Goal: Information Seeking & Learning: Learn about a topic

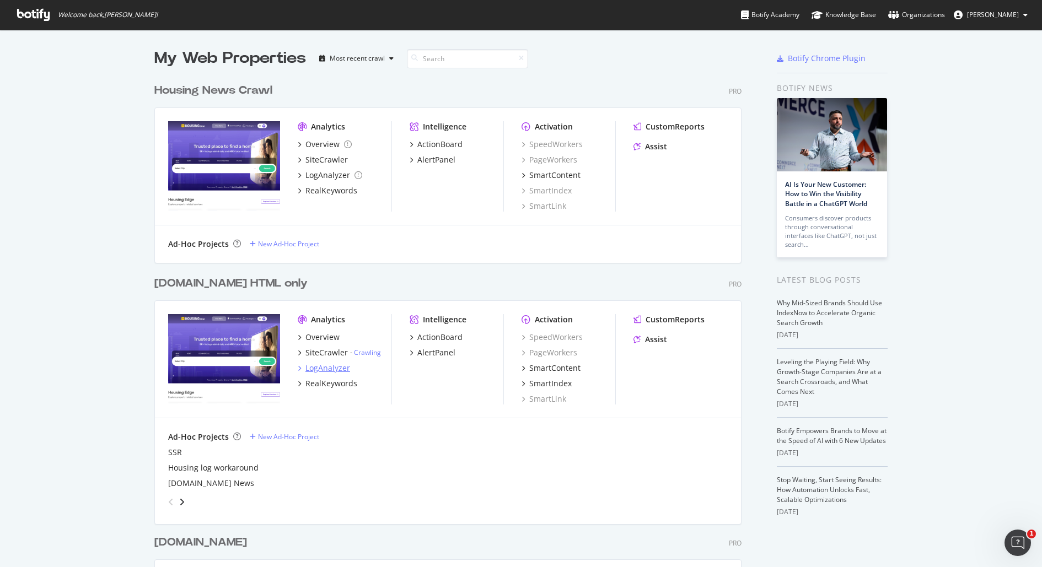
click at [329, 366] on div "LogAnalyzer" at bounding box center [327, 368] width 45 height 11
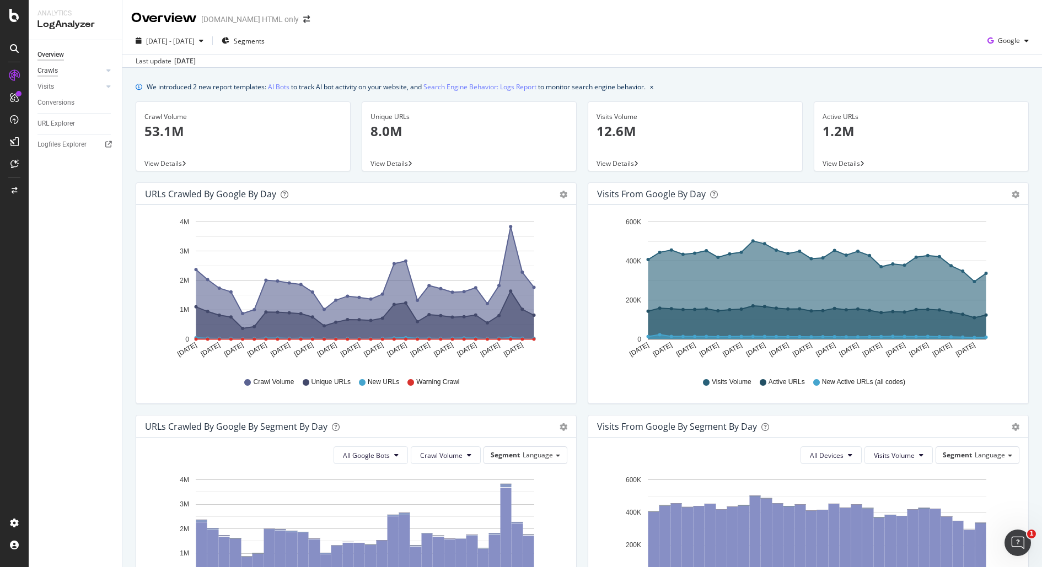
click at [50, 71] on div "Crawls" at bounding box center [47, 71] width 20 height 12
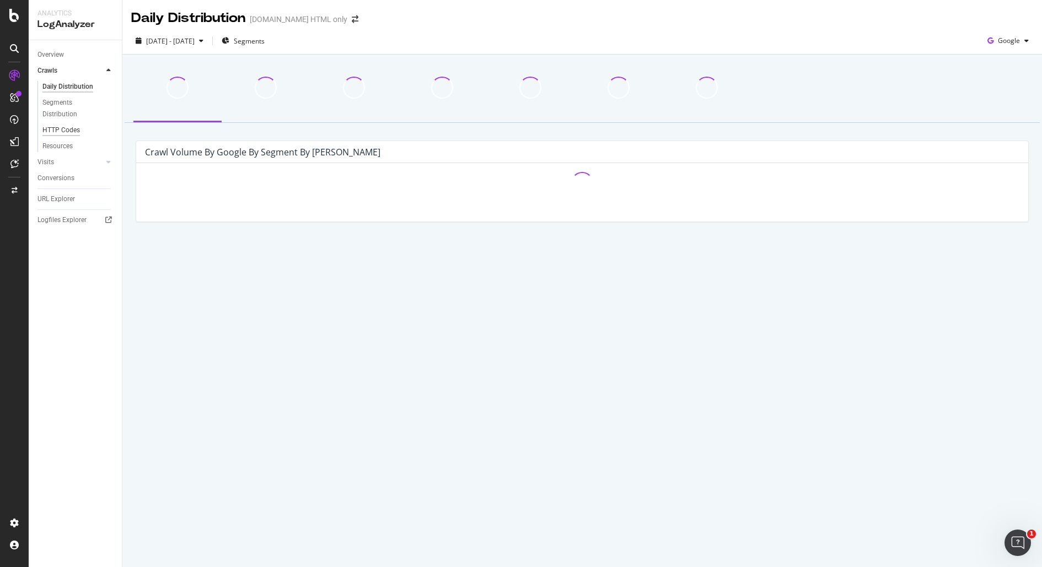
click at [59, 128] on div "HTTP Codes" at bounding box center [60, 131] width 37 height 12
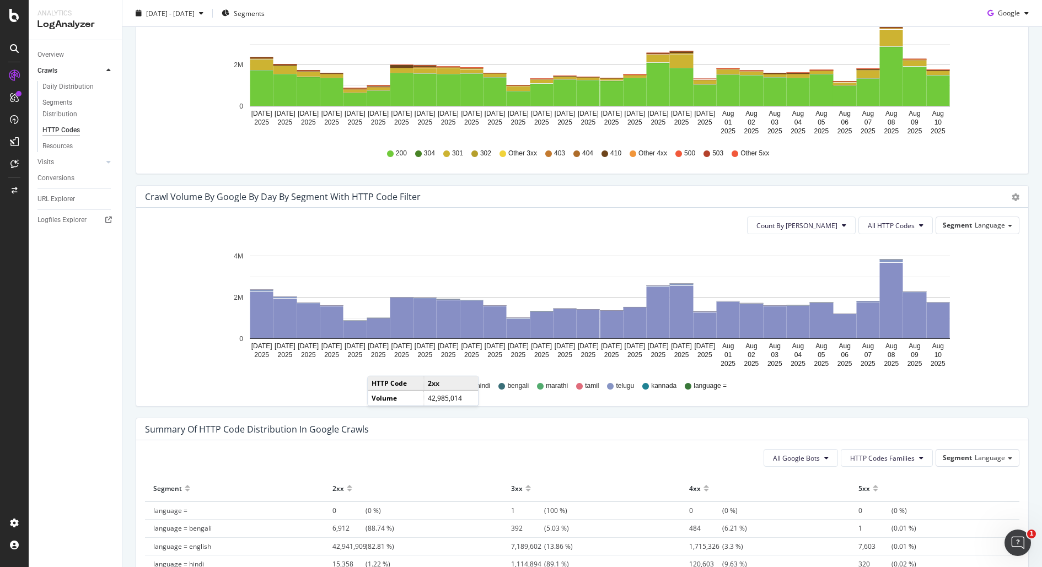
scroll to position [571, 0]
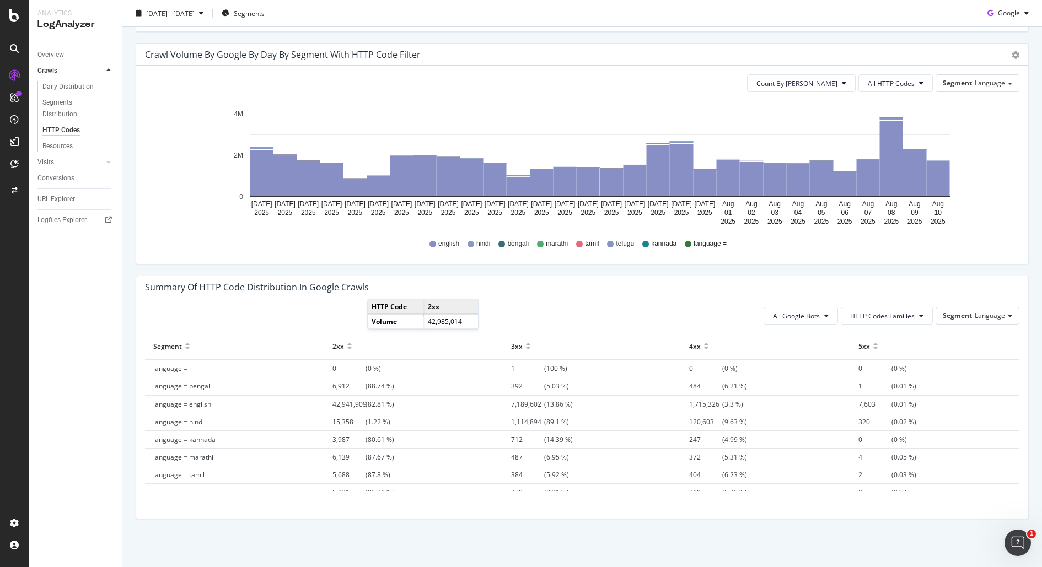
click at [862, 404] on span "7,603" at bounding box center [875, 404] width 33 height 9
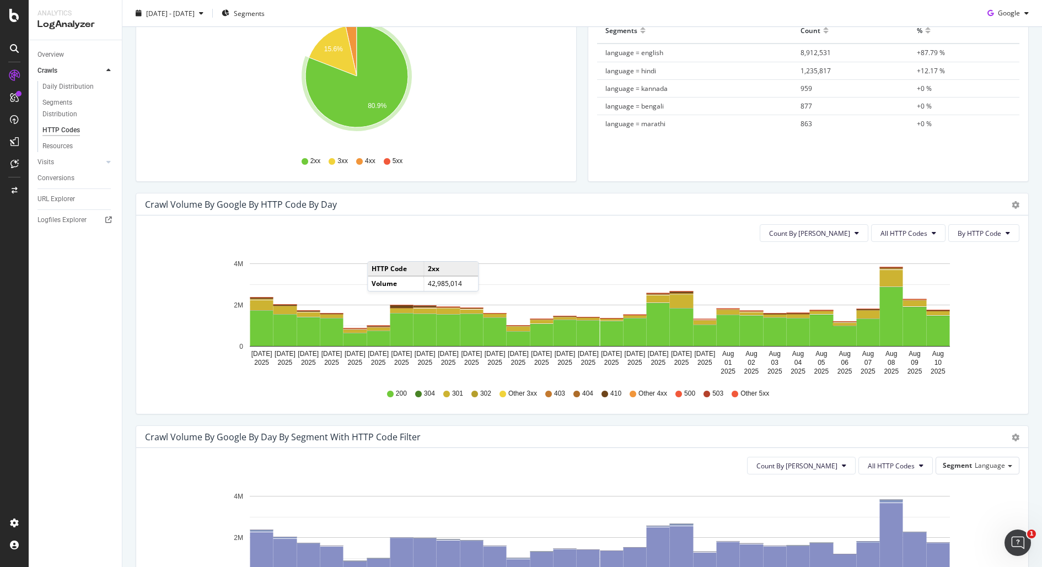
scroll to position [41, 0]
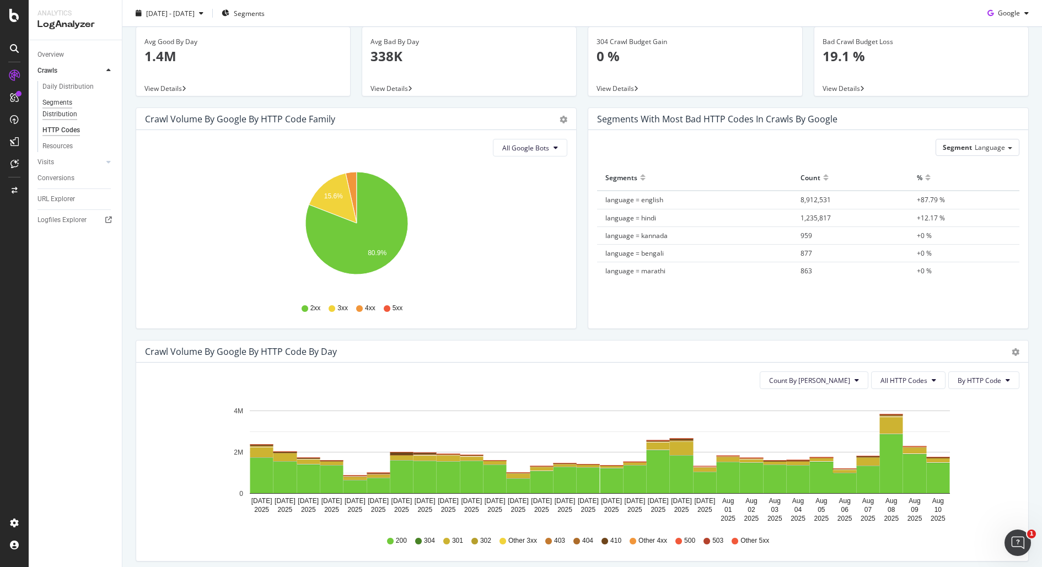
click at [61, 106] on div "Segments Distribution" at bounding box center [72, 108] width 61 height 23
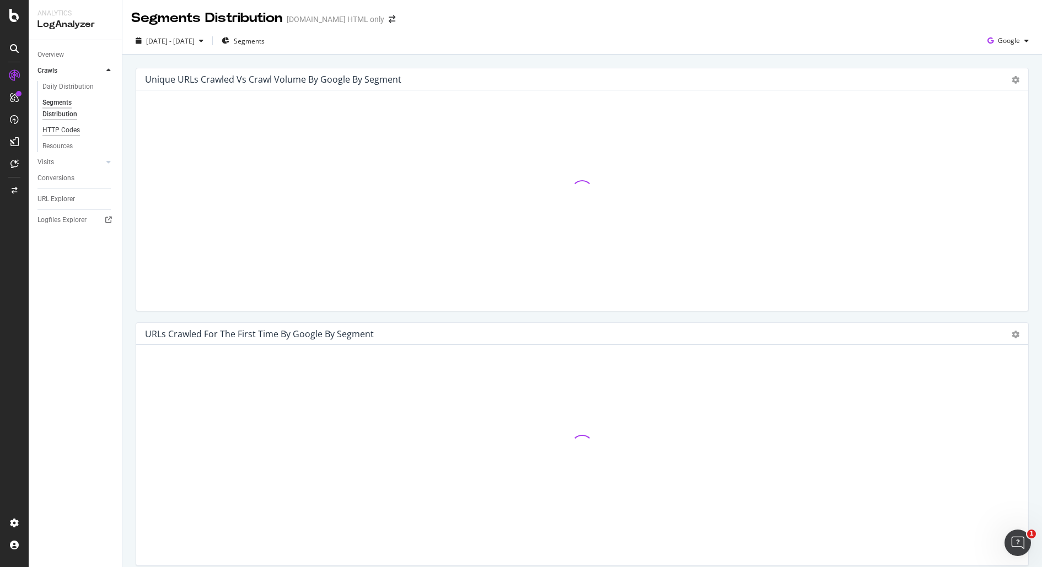
click at [56, 128] on div "HTTP Codes" at bounding box center [60, 131] width 37 height 12
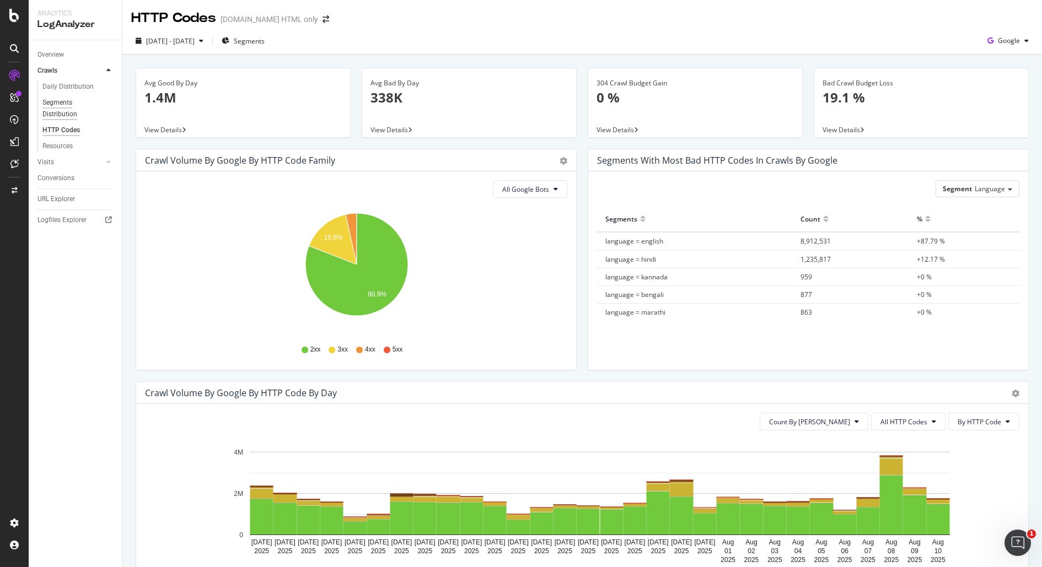
click at [60, 113] on div "Segments Distribution" at bounding box center [72, 108] width 61 height 23
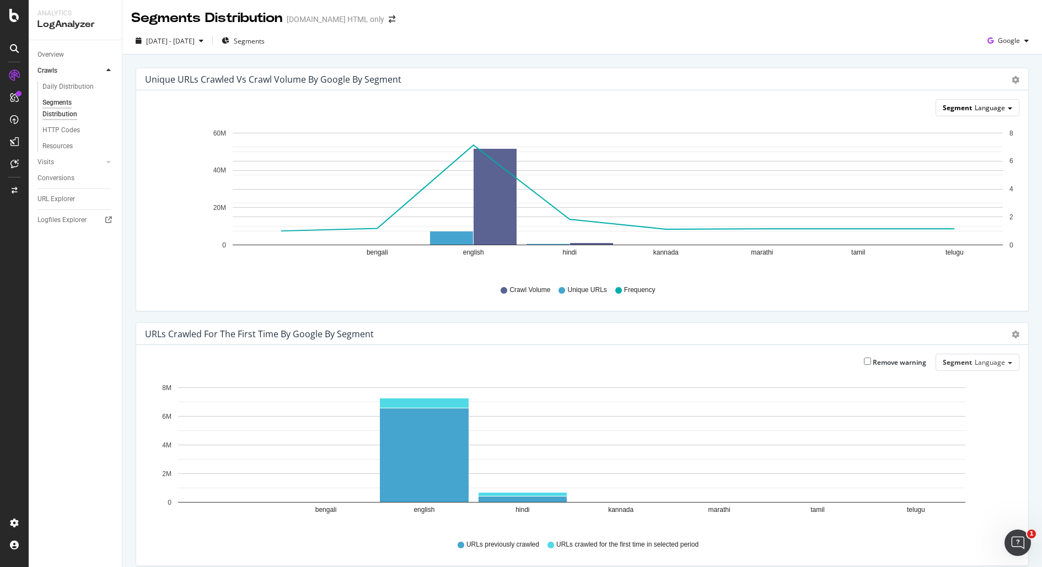
click at [979, 101] on div "Segment Language" at bounding box center [977, 108] width 83 height 16
click at [886, 110] on div "Segment Language Language Pagetype Filters Cities Pagination Host Advanced sele…" at bounding box center [582, 107] width 875 height 17
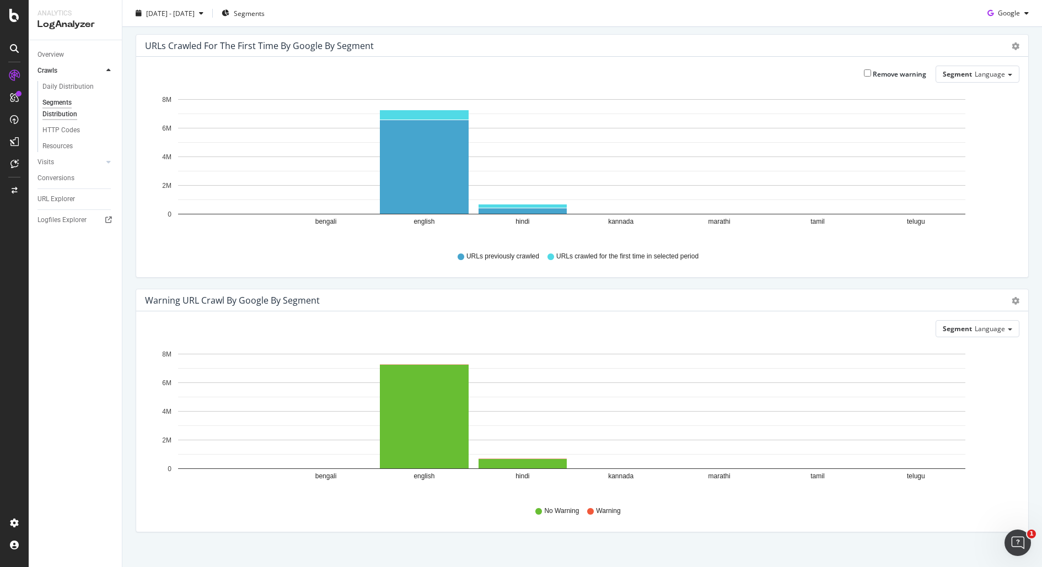
scroll to position [302, 0]
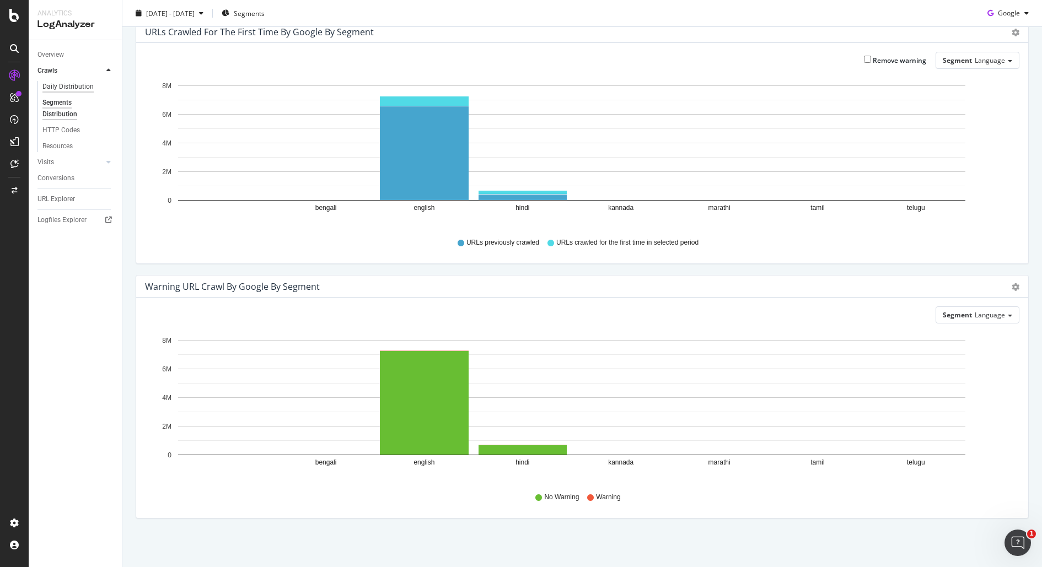
click at [57, 84] on div "Daily Distribution" at bounding box center [67, 87] width 51 height 12
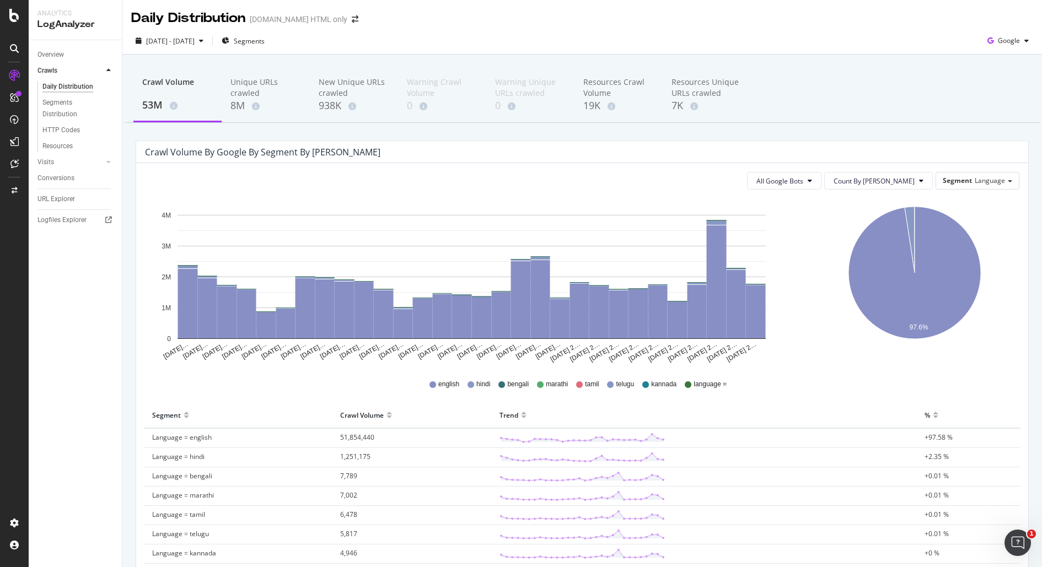
click at [36, 55] on div "Overview Crawls Daily Distribution Segments Distribution HTTP Codes Resources V…" at bounding box center [75, 303] width 93 height 527
click at [50, 55] on div "Overview" at bounding box center [50, 55] width 26 height 12
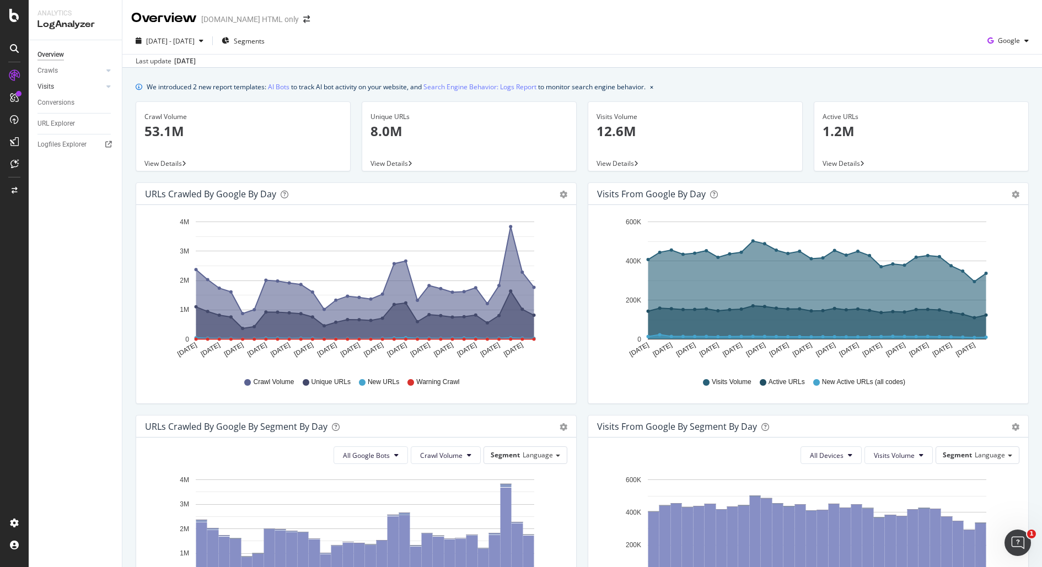
click at [57, 86] on link "Visits" at bounding box center [70, 87] width 66 height 12
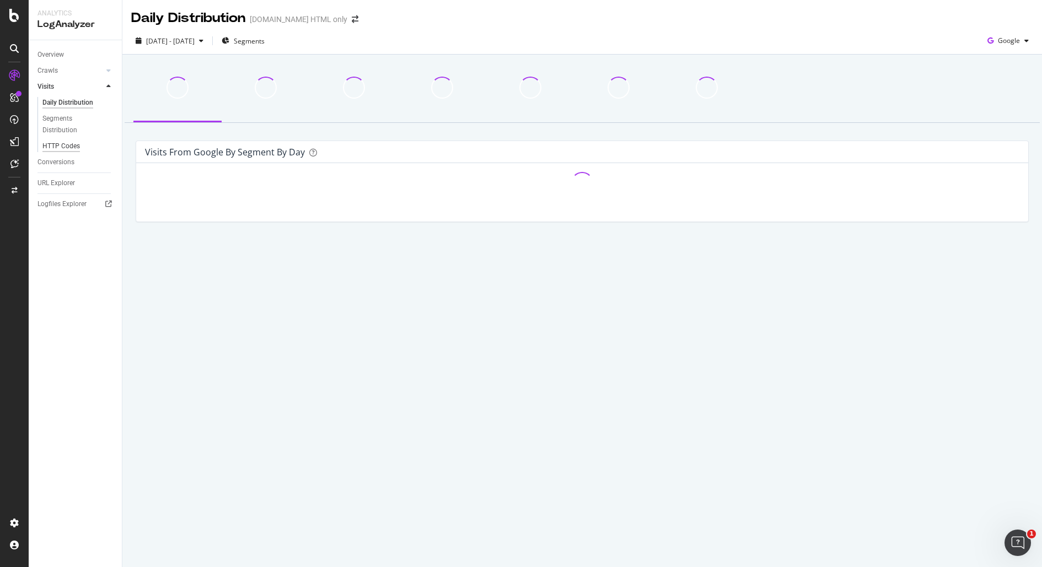
click at [66, 144] on div "HTTP Codes" at bounding box center [60, 147] width 37 height 12
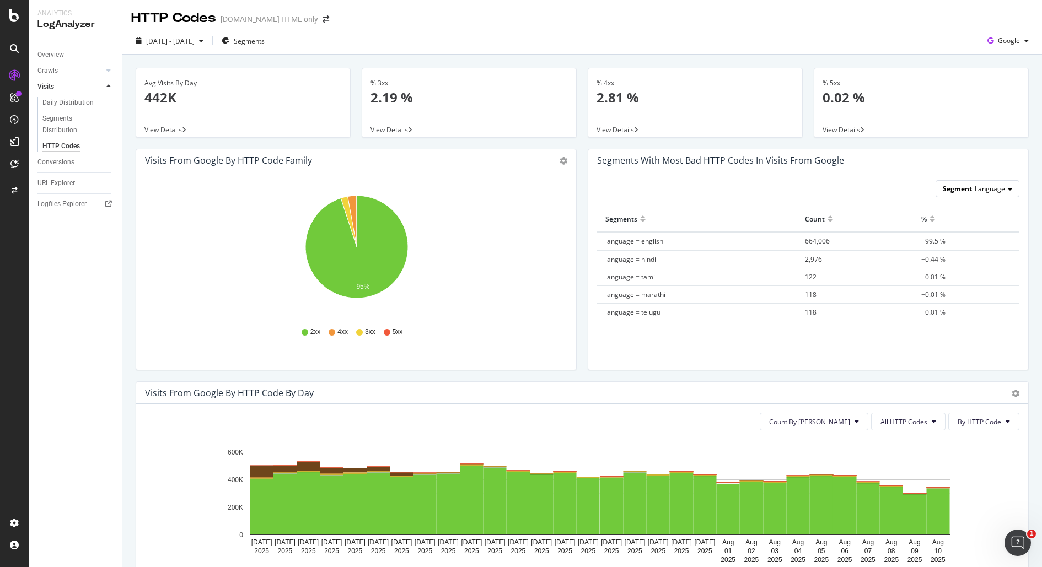
click at [978, 183] on div "Segment Language" at bounding box center [977, 189] width 83 height 16
click at [53, 55] on div "Overview" at bounding box center [50, 55] width 26 height 12
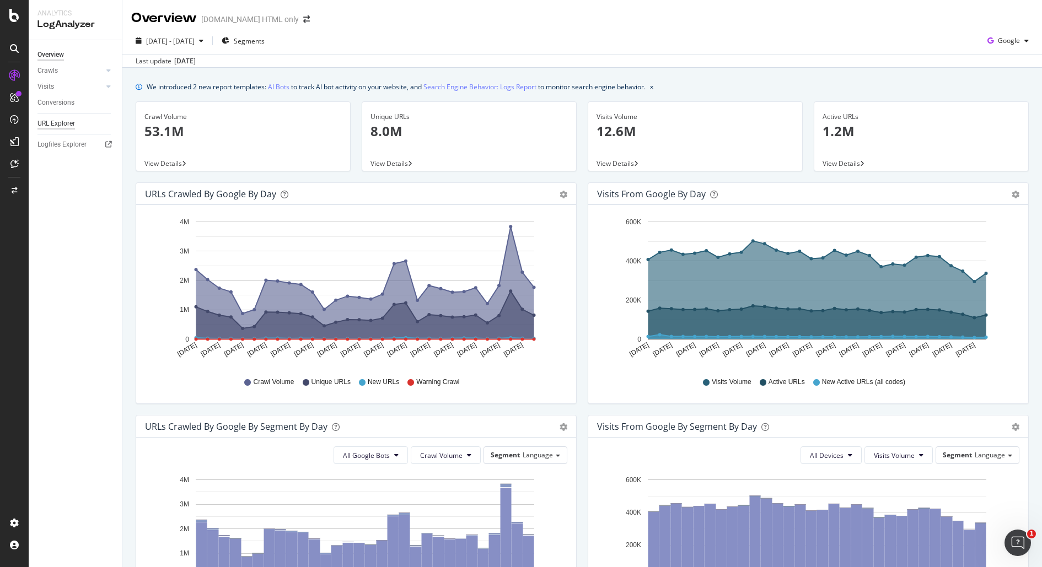
click at [52, 126] on div "URL Explorer" at bounding box center [55, 124] width 37 height 12
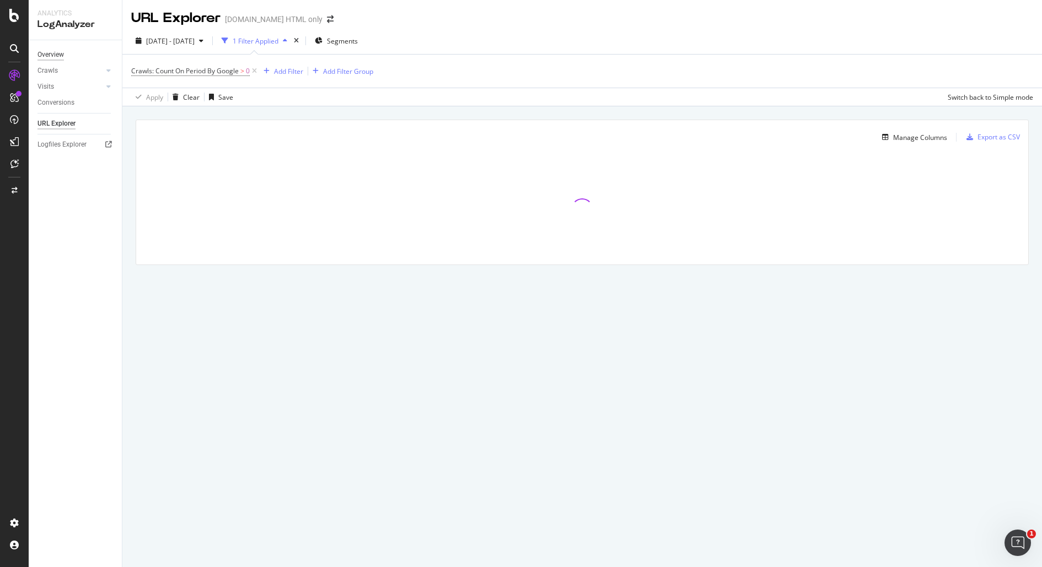
click at [57, 49] on div "Overview" at bounding box center [50, 55] width 26 height 12
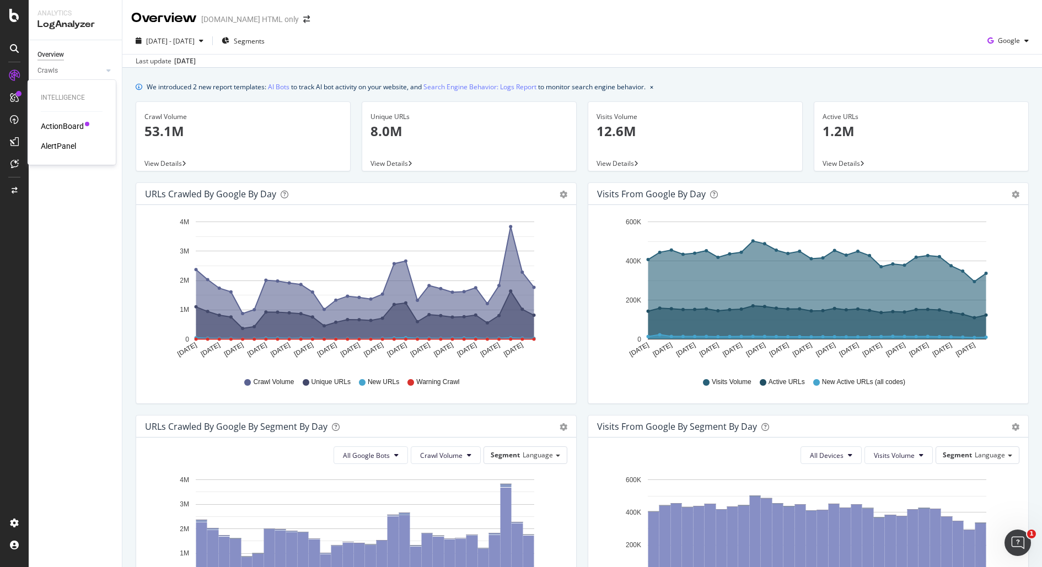
click at [63, 136] on div "ActionBoard AlertPanel" at bounding box center [72, 136] width 62 height 31
click at [63, 130] on div "ActionBoard" at bounding box center [62, 126] width 43 height 11
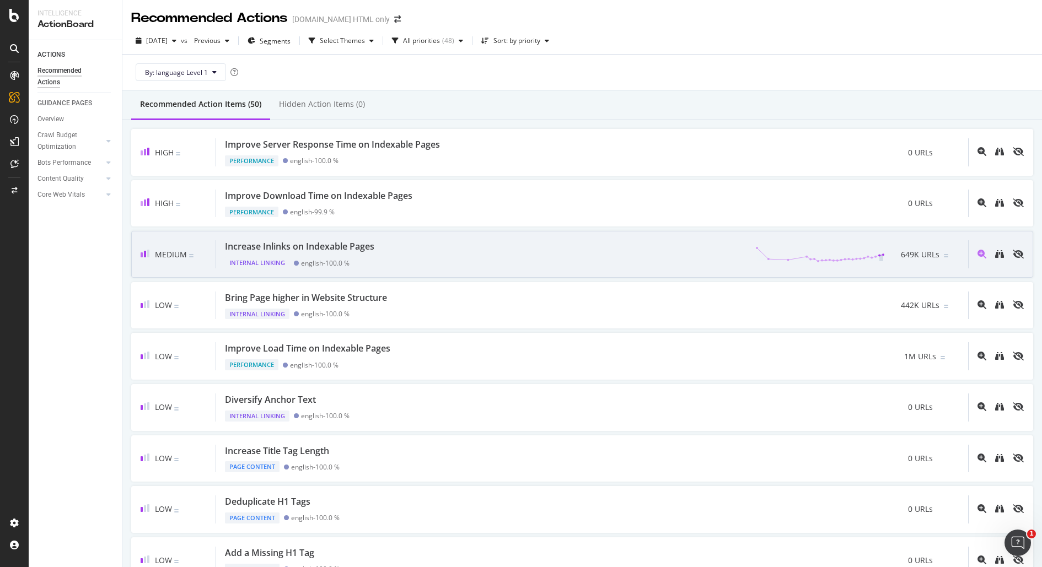
click at [279, 248] on div "Increase Inlinks on Indexable Pages" at bounding box center [299, 246] width 149 height 13
